Goal: Find specific page/section: Find specific page/section

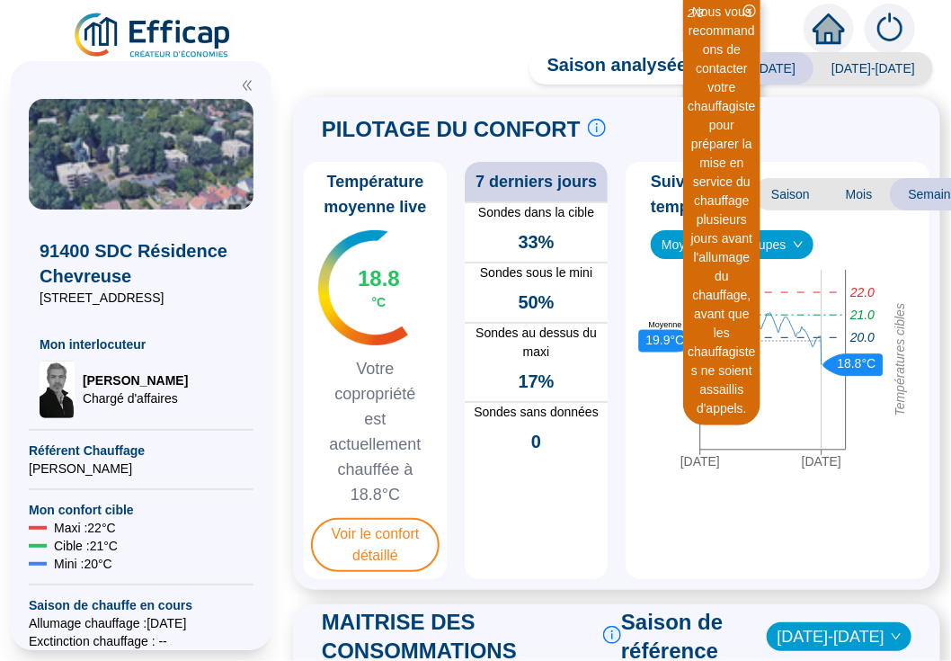
click at [367, 90] on div "Saison analysée [DATE]-[DATE] [DATE]-[DATE] PILOTAGE DU CONFORT Le pilotage du …" at bounding box center [616, 361] width 669 height 600
click at [753, 13] on icon "close-circle" at bounding box center [750, 10] width 13 height 13
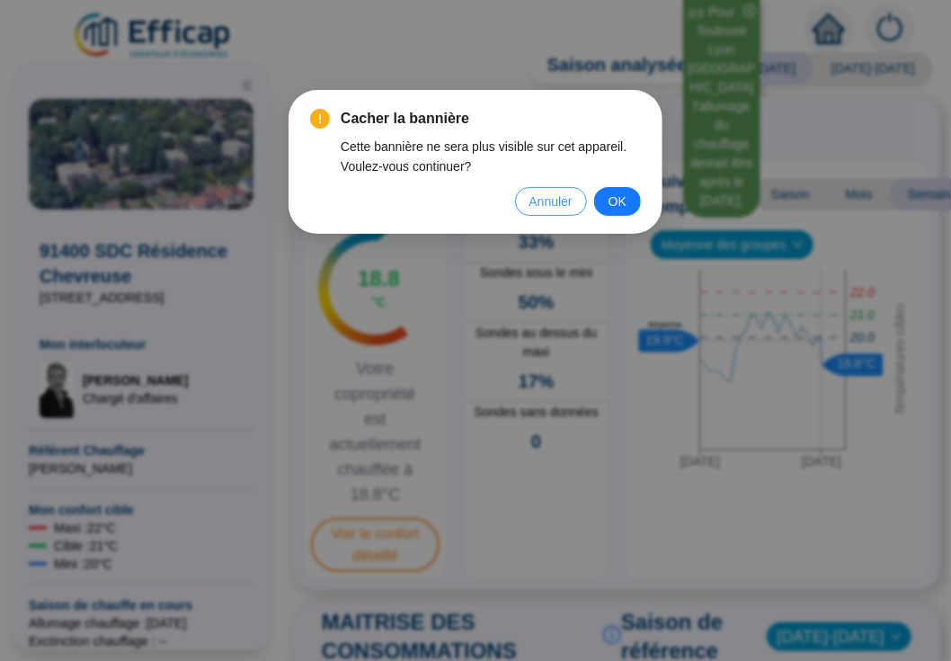
click at [571, 196] on span "Annuler" at bounding box center [551, 202] width 43 height 20
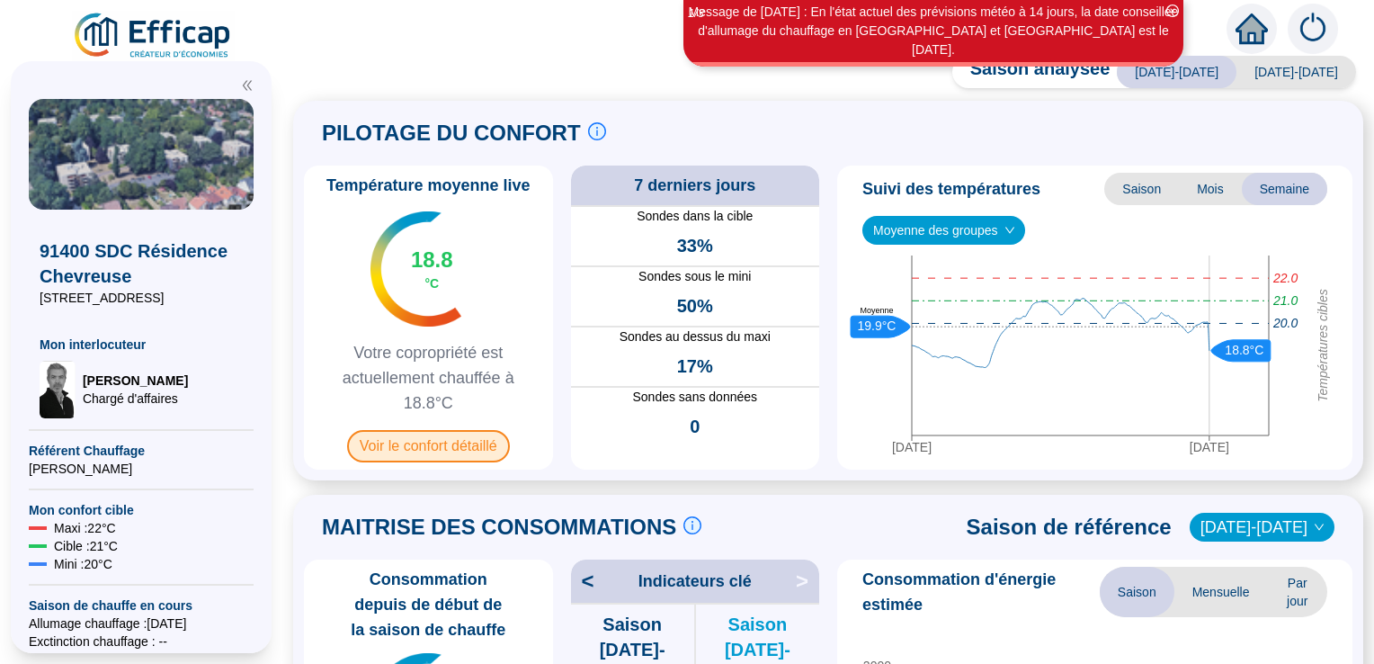
click at [457, 444] on span "Voir le confort détaillé" at bounding box center [428, 446] width 163 height 32
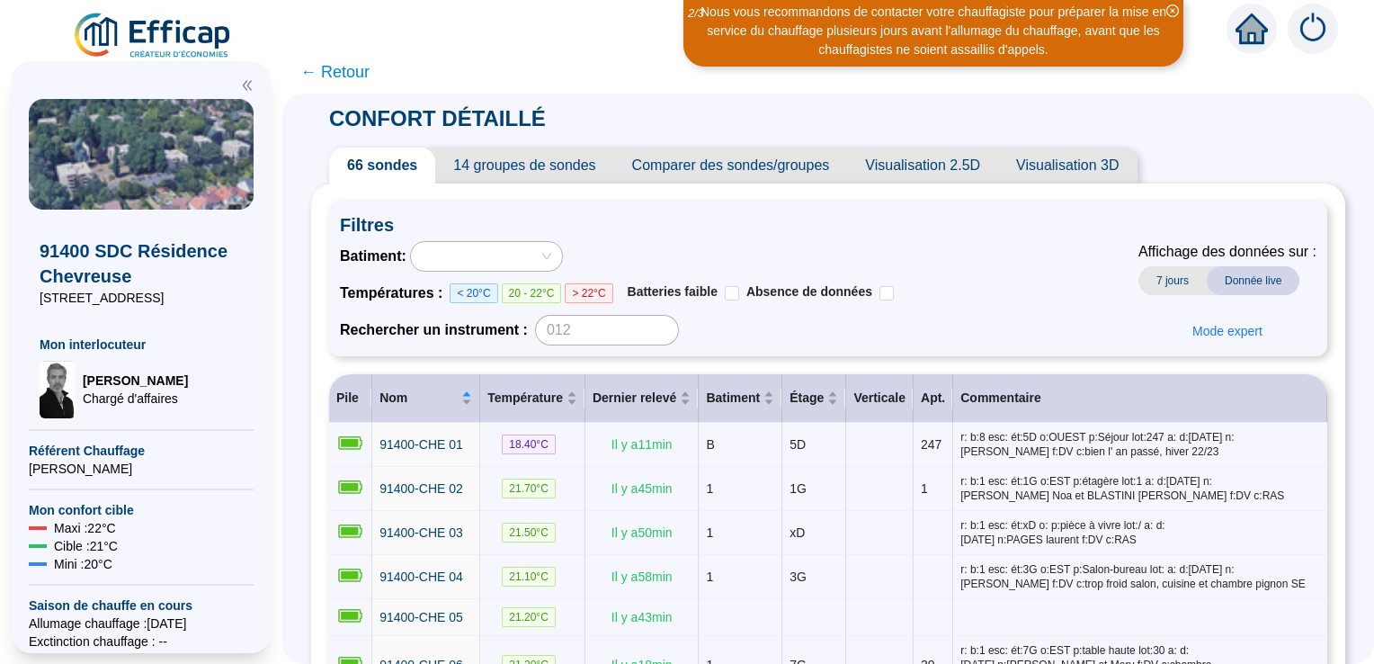
click at [544, 166] on span "14 groupes de sondes" at bounding box center [524, 165] width 178 height 36
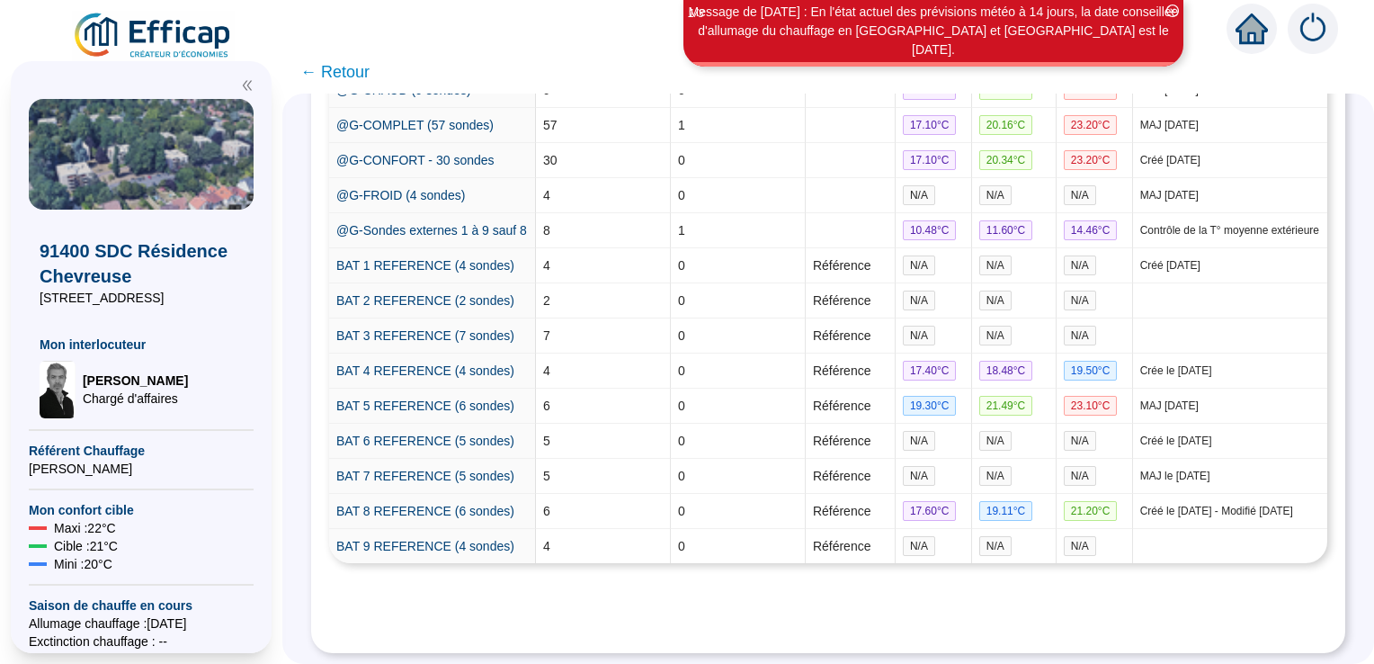
scroll to position [486, 0]
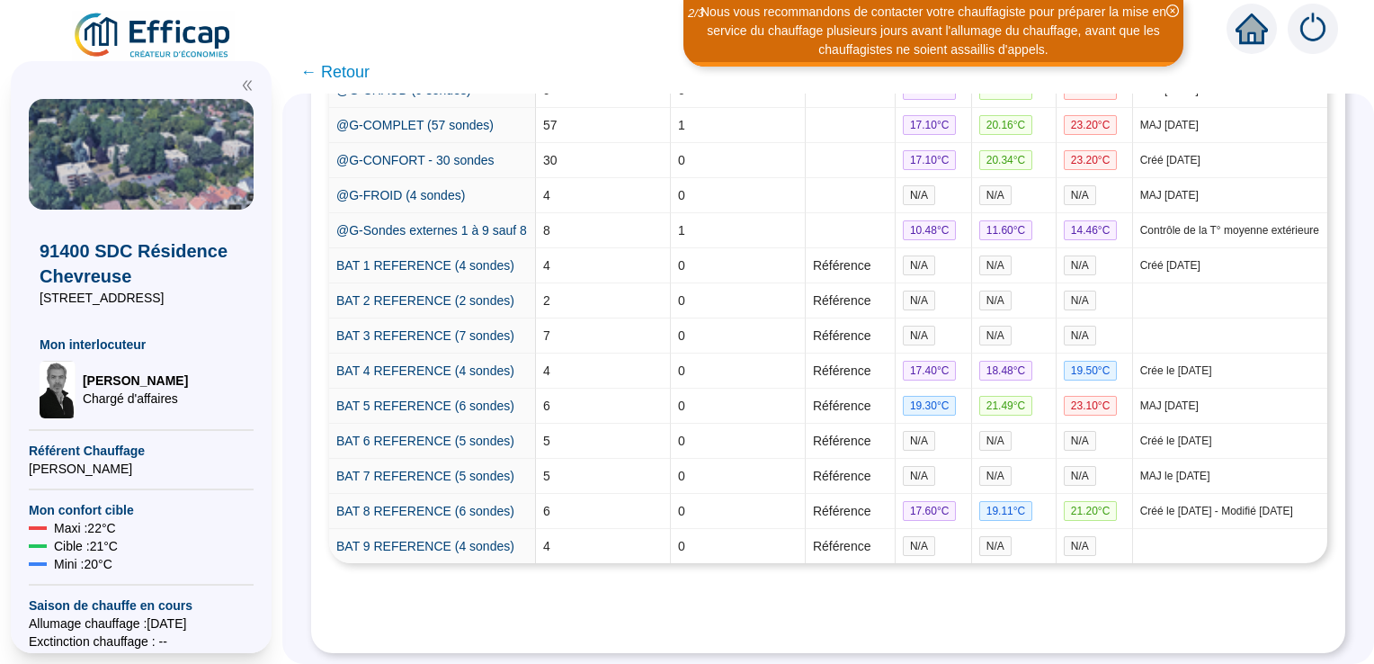
click at [331, 70] on span "← Retour" at bounding box center [334, 71] width 69 height 25
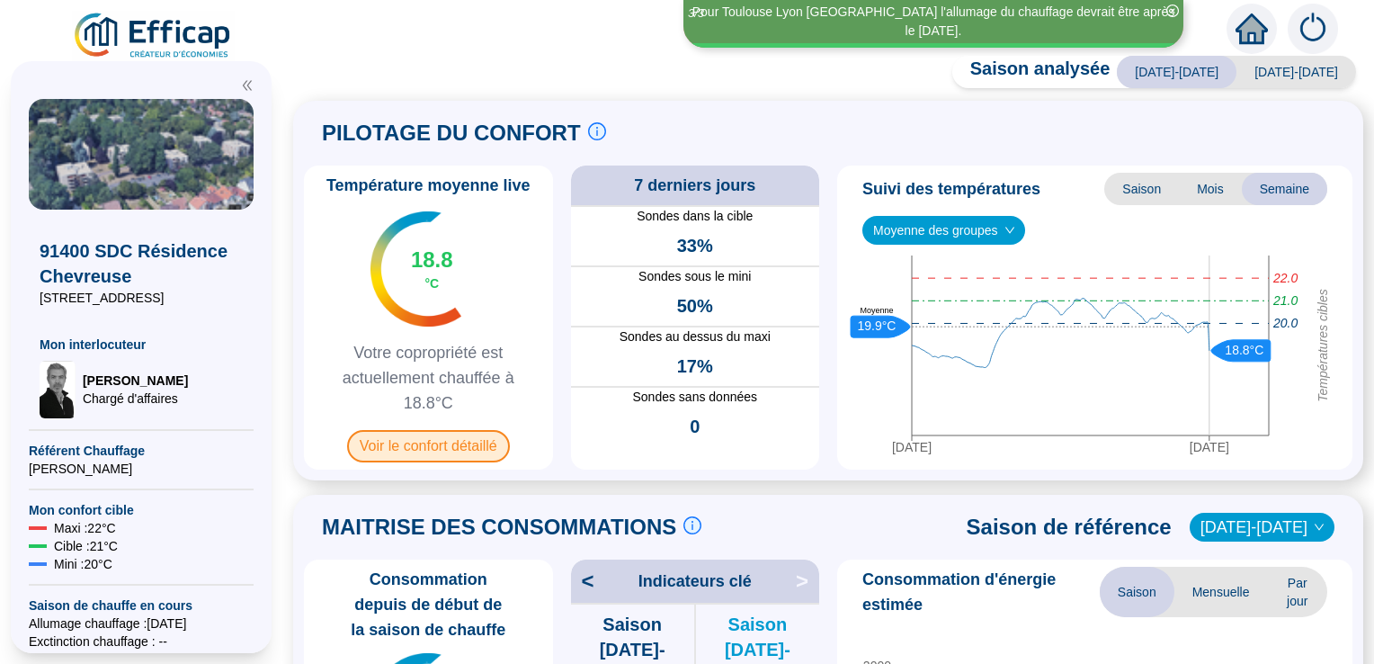
click at [477, 441] on span "Voir le confort détaillé" at bounding box center [428, 446] width 163 height 32
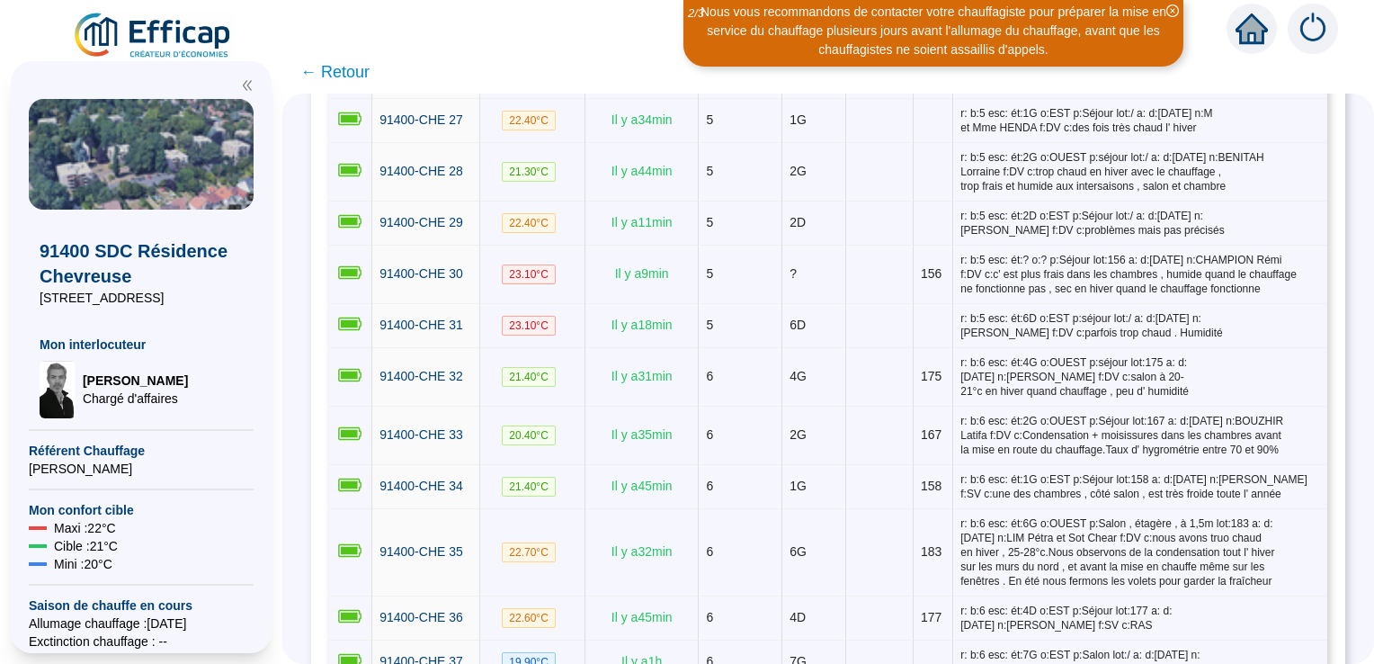
scroll to position [1600, 0]
